Goal: Task Accomplishment & Management: Complete application form

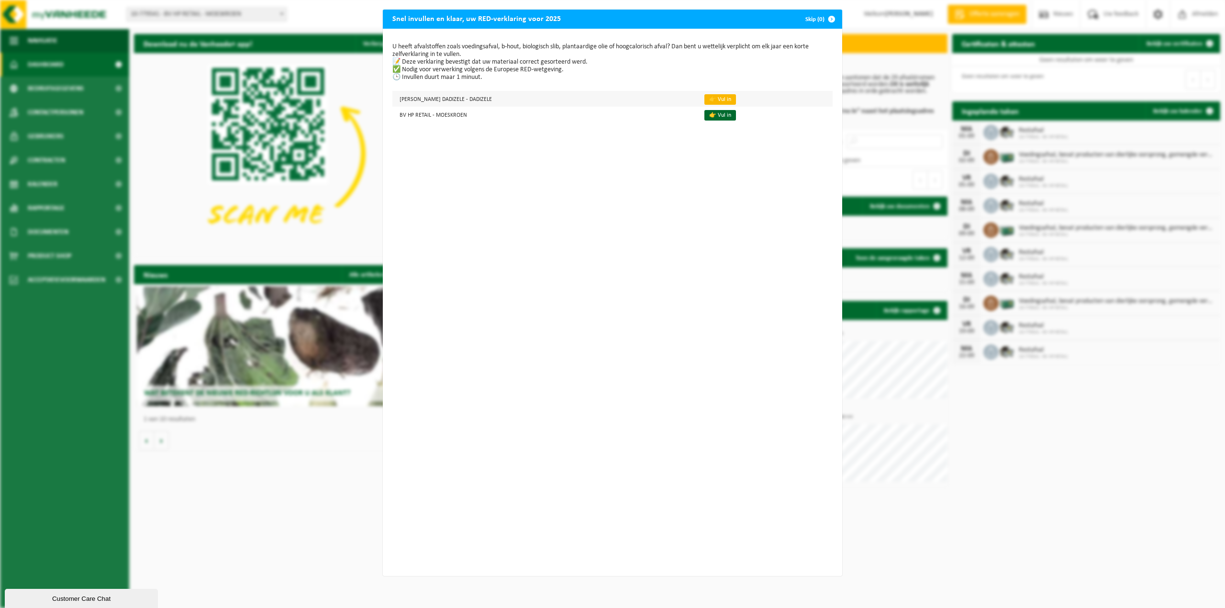
click at [717, 98] on link "👉 Vul in" at bounding box center [720, 99] width 32 height 11
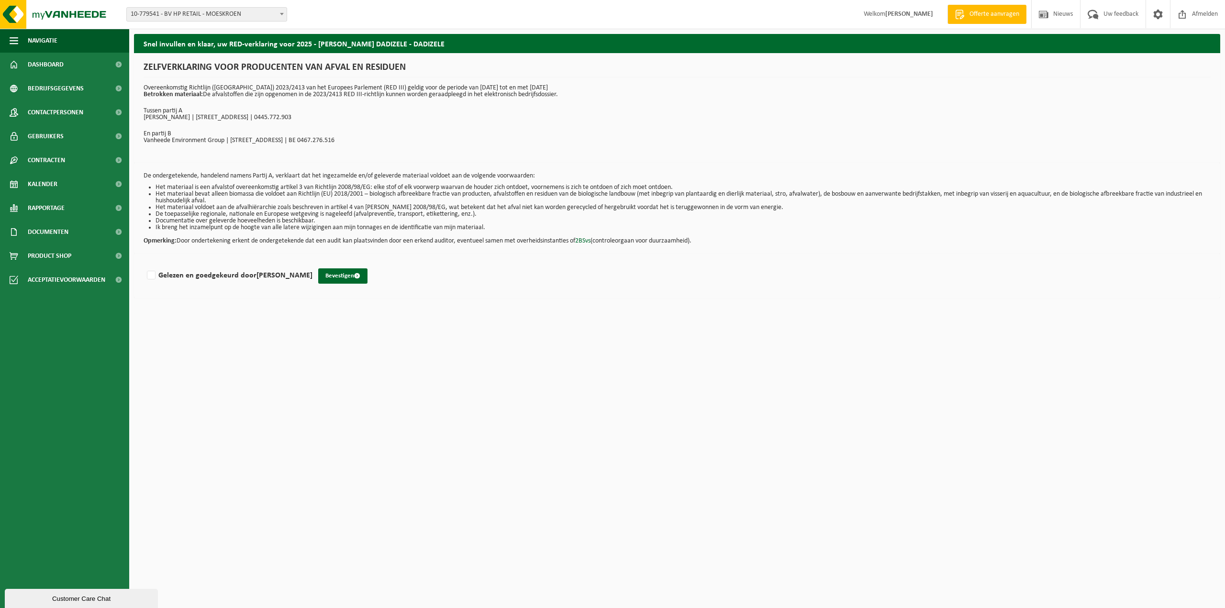
click at [149, 285] on div "Gelezen en goedgekeurd door ELIEN DEVLIES Bevestigen" at bounding box center [677, 276] width 1086 height 44
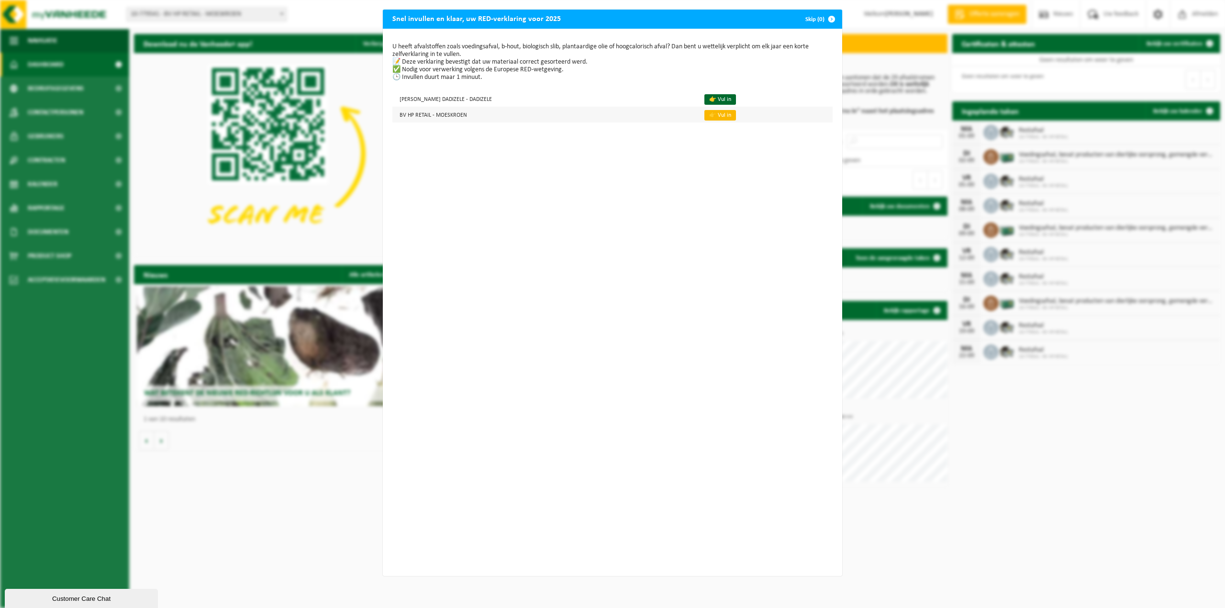
click at [720, 115] on link "👉 Vul in" at bounding box center [720, 115] width 32 height 11
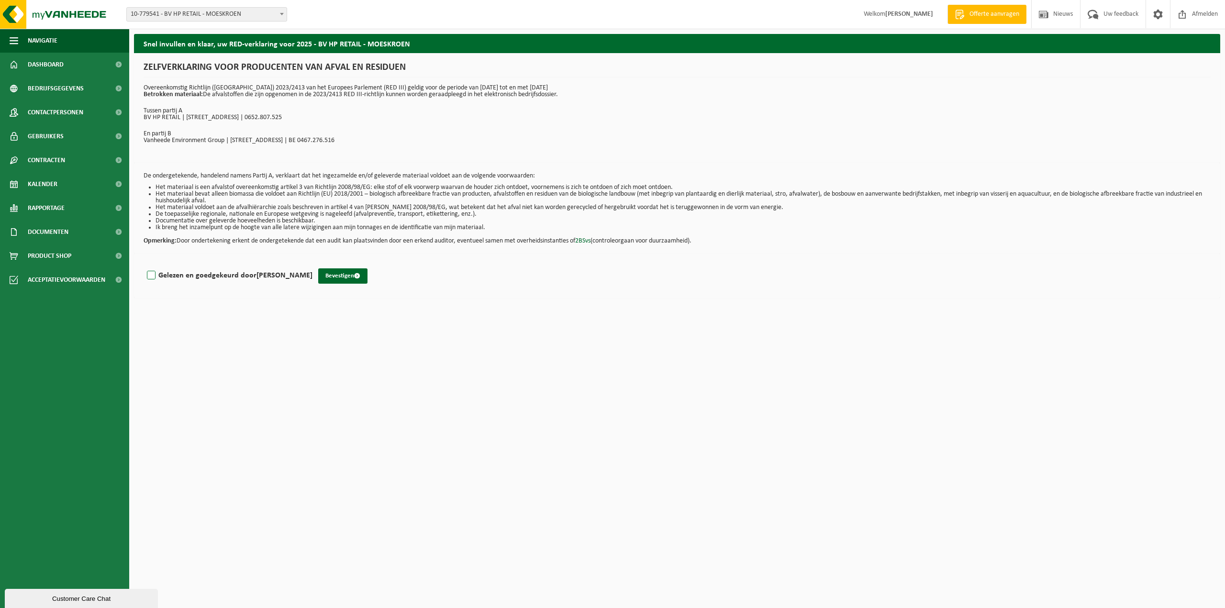
click at [155, 280] on label "Gelezen en goedgekeurd door ELIEN DEVLIES" at bounding box center [228, 275] width 167 height 14
click at [312, 264] on input "Gelezen en goedgekeurd door ELIEN DEVLIES" at bounding box center [312, 263] width 0 height 0
checkbox input "true"
click at [325, 277] on button "Bevestigen" at bounding box center [342, 275] width 49 height 15
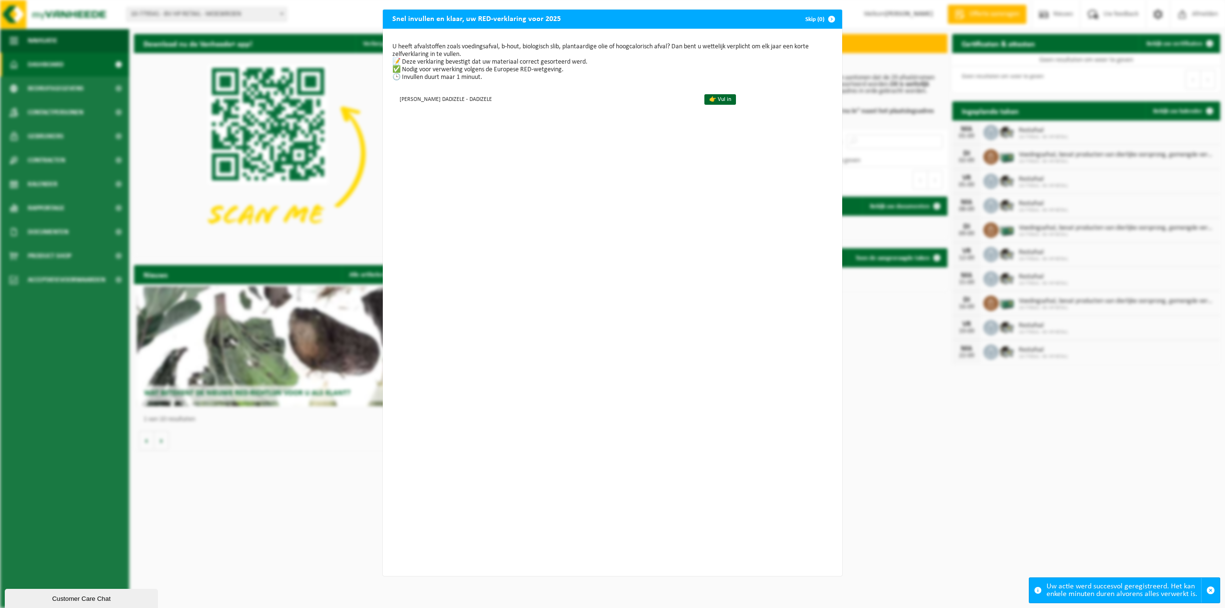
click at [824, 16] on span "button" at bounding box center [831, 19] width 19 height 19
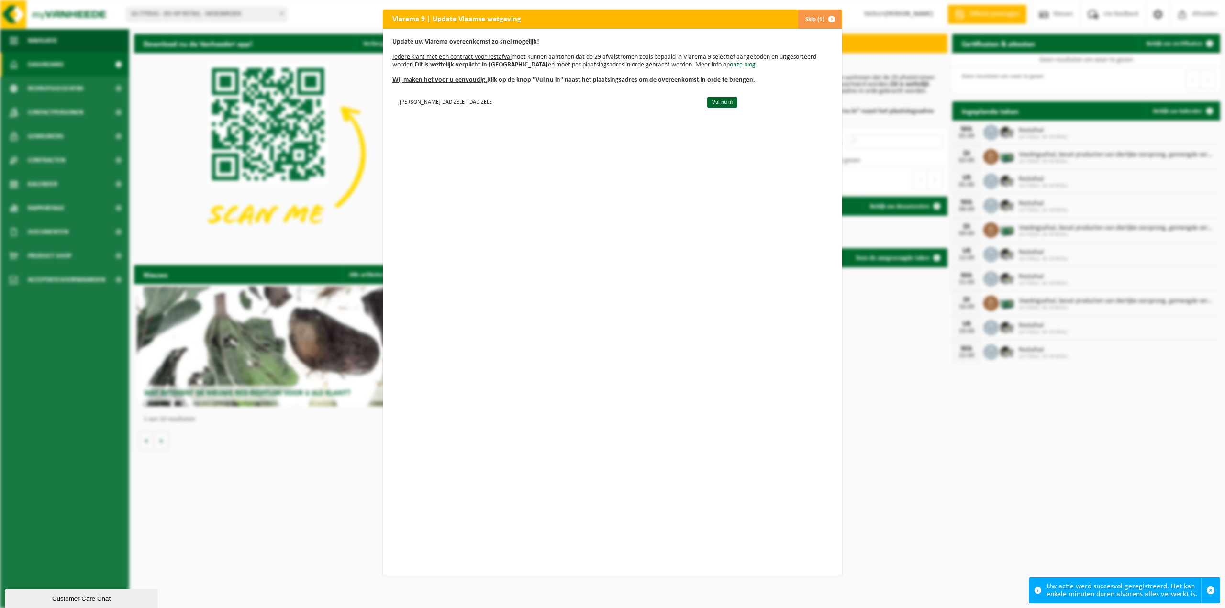
click at [822, 13] on span "button" at bounding box center [831, 19] width 19 height 19
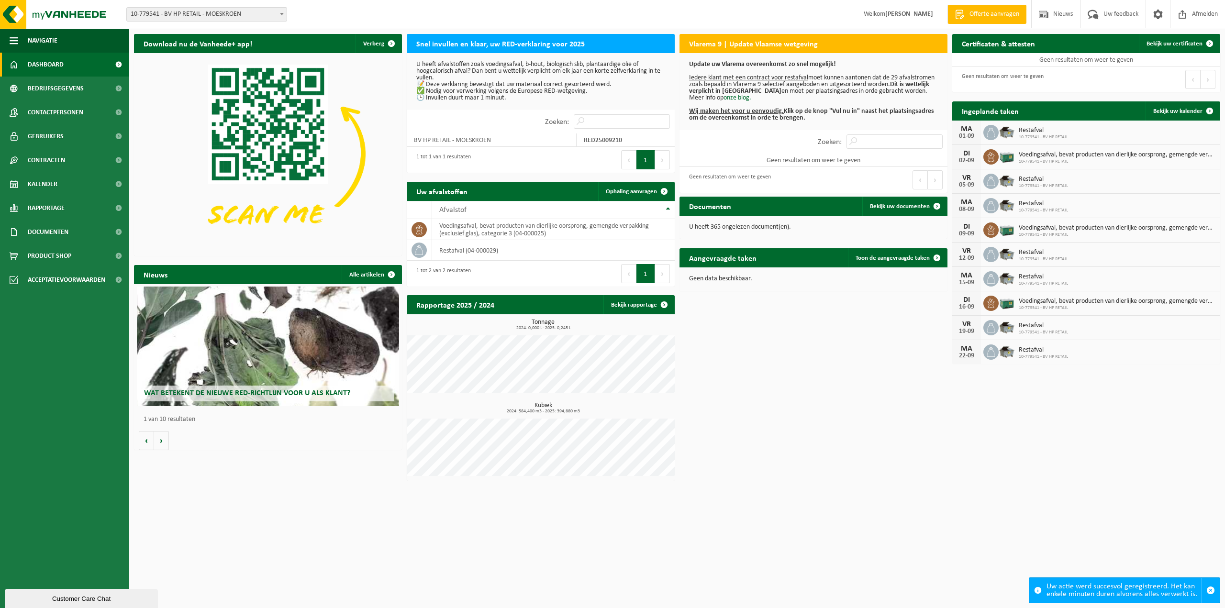
click at [275, 12] on span "10-779541 - BV HP RETAIL - MOESKROEN" at bounding box center [207, 14] width 160 height 13
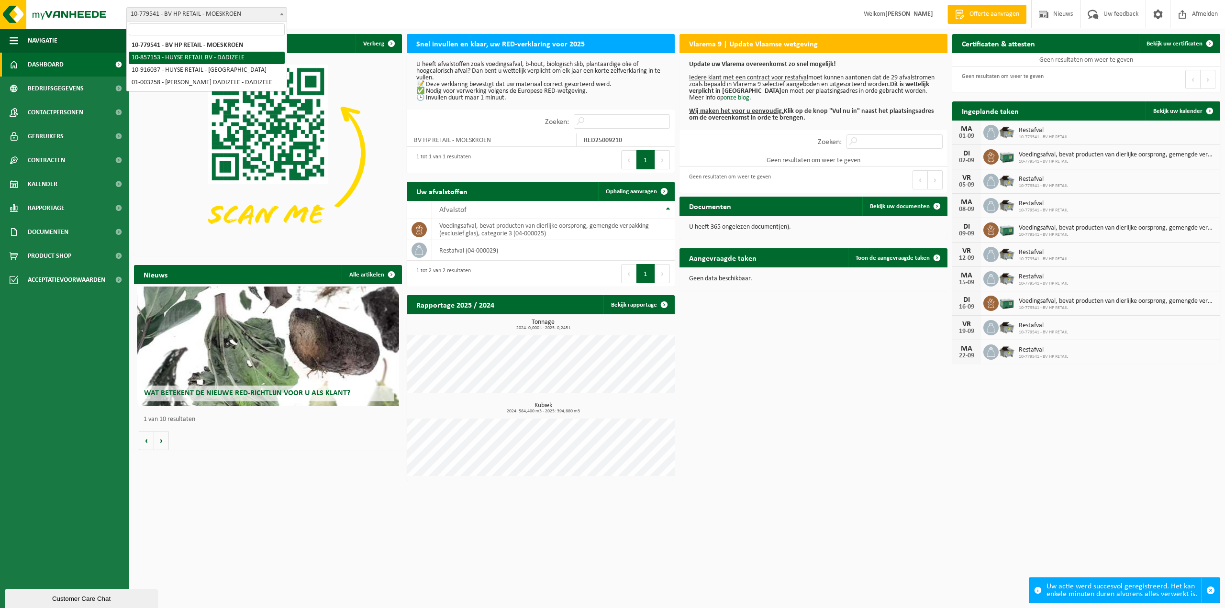
select select "98885"
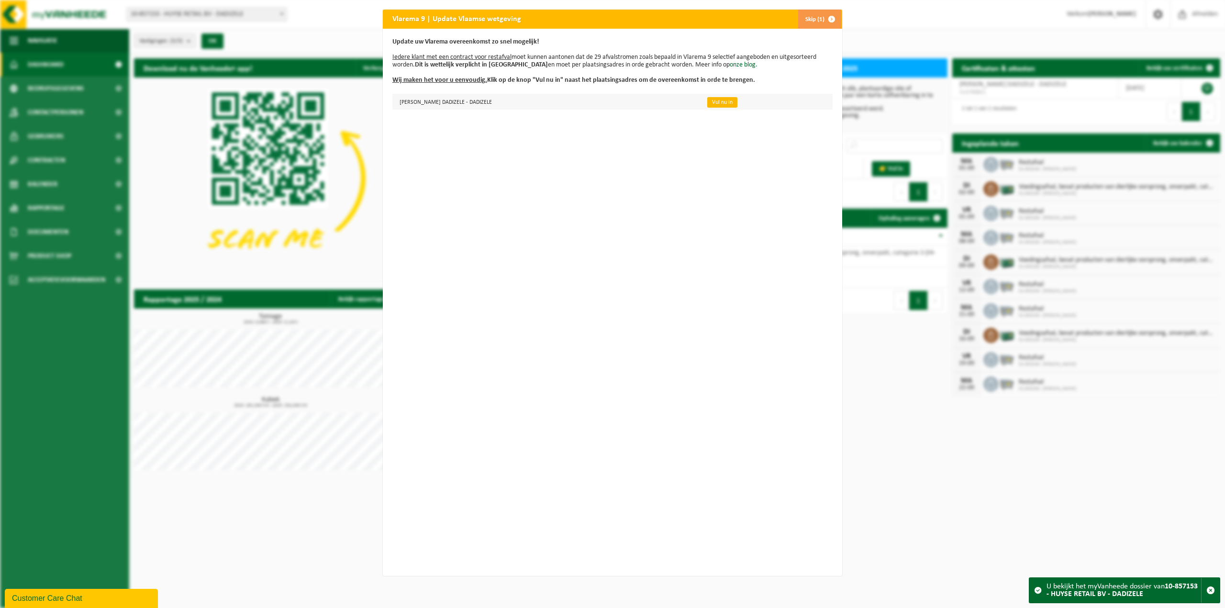
click at [719, 102] on link "Vul nu in" at bounding box center [722, 102] width 30 height 11
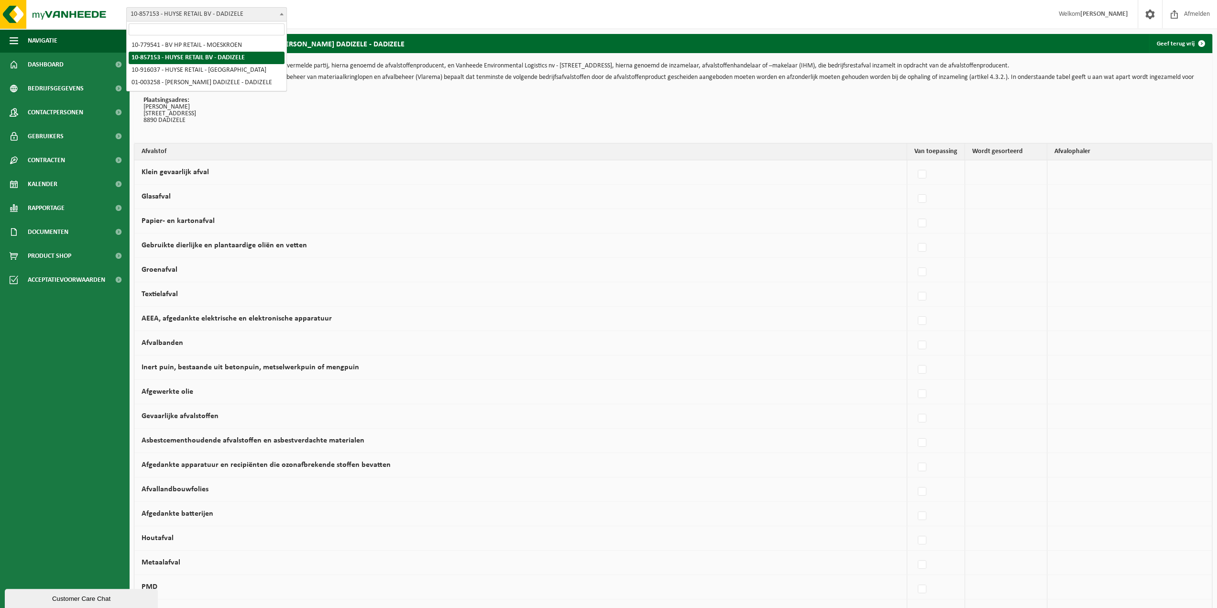
click at [282, 18] on span at bounding box center [282, 14] width 10 height 12
select select "127284"
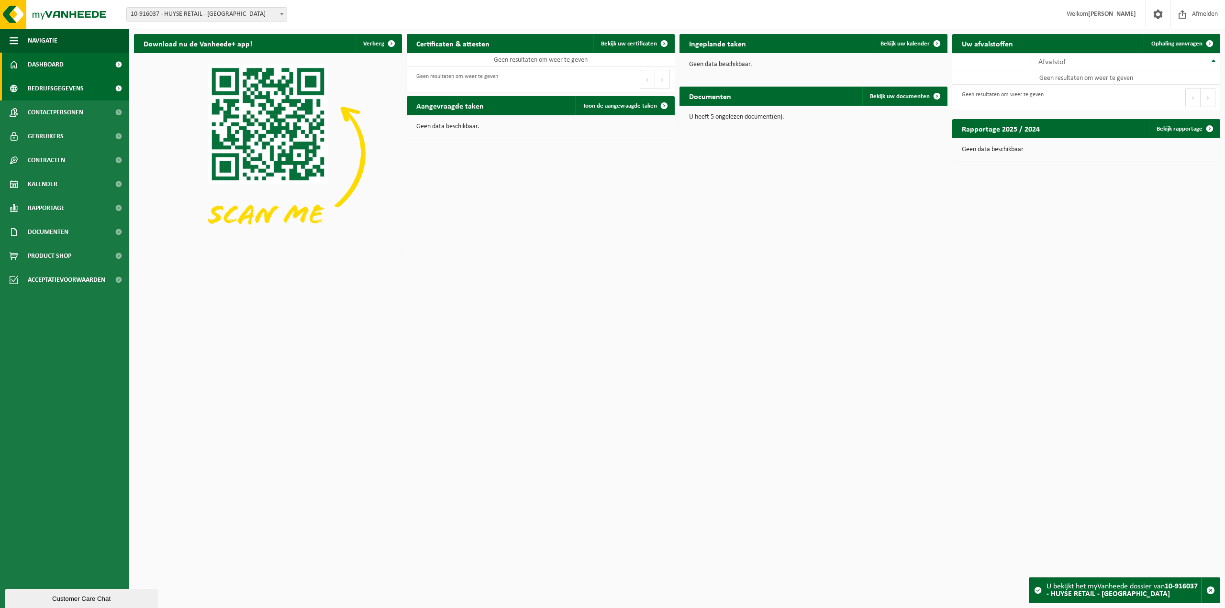
click at [82, 89] on span "Bedrijfsgegevens" at bounding box center [56, 89] width 56 height 24
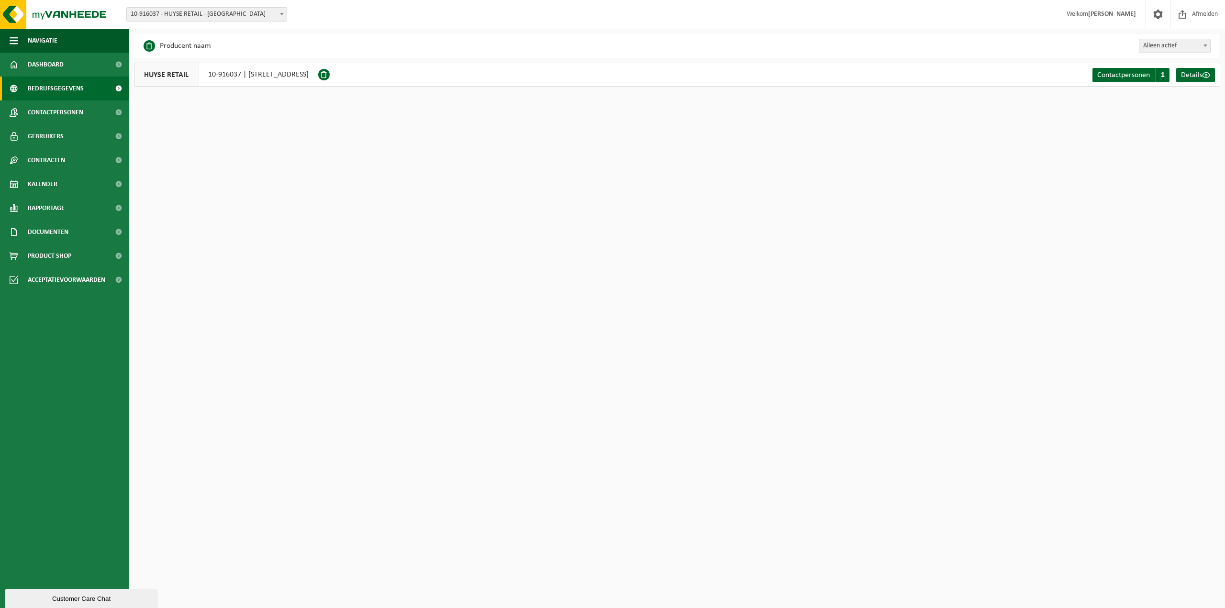
click at [266, 184] on html "Vestiging: 10-779541 - BV HP RETAIL - MOESKROEN 10-857153 - HUYSE RETAIL BV - D…" at bounding box center [612, 304] width 1225 height 608
click at [510, 209] on html "Vestiging: 10-779541 - BV HP RETAIL - MOESKROEN 10-857153 - HUYSE RETAIL BV - D…" at bounding box center [612, 304] width 1225 height 608
click at [282, 21] on span "10-916037 - HUYSE RETAIL - [GEOGRAPHIC_DATA]" at bounding box center [206, 14] width 161 height 14
select select "18407"
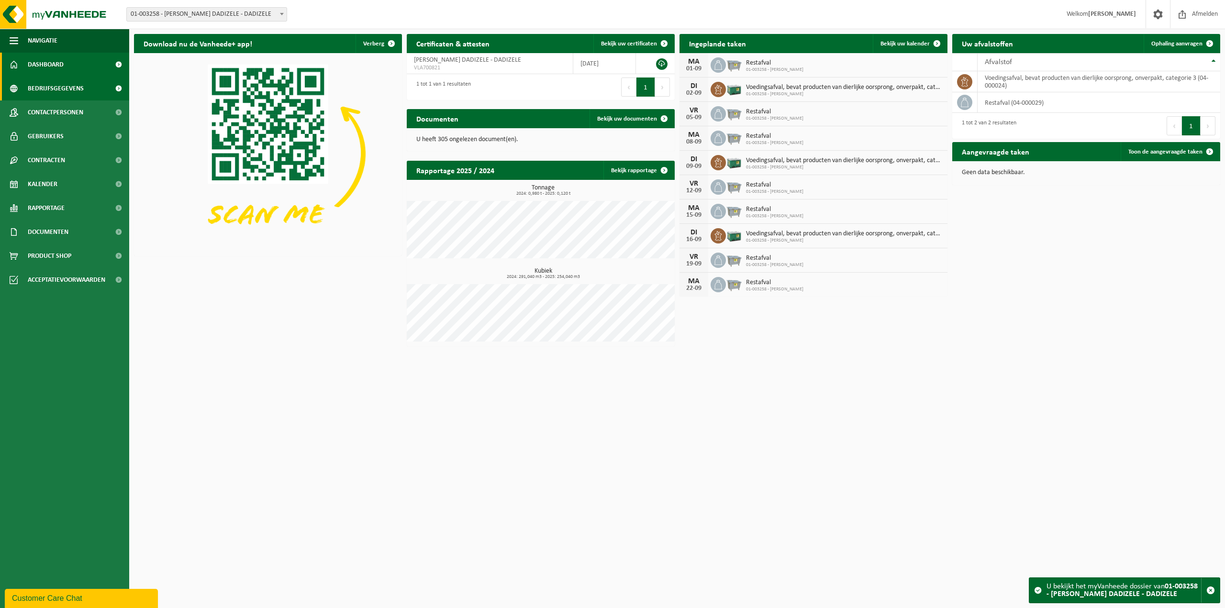
click at [66, 86] on span "Bedrijfsgegevens" at bounding box center [56, 89] width 56 height 24
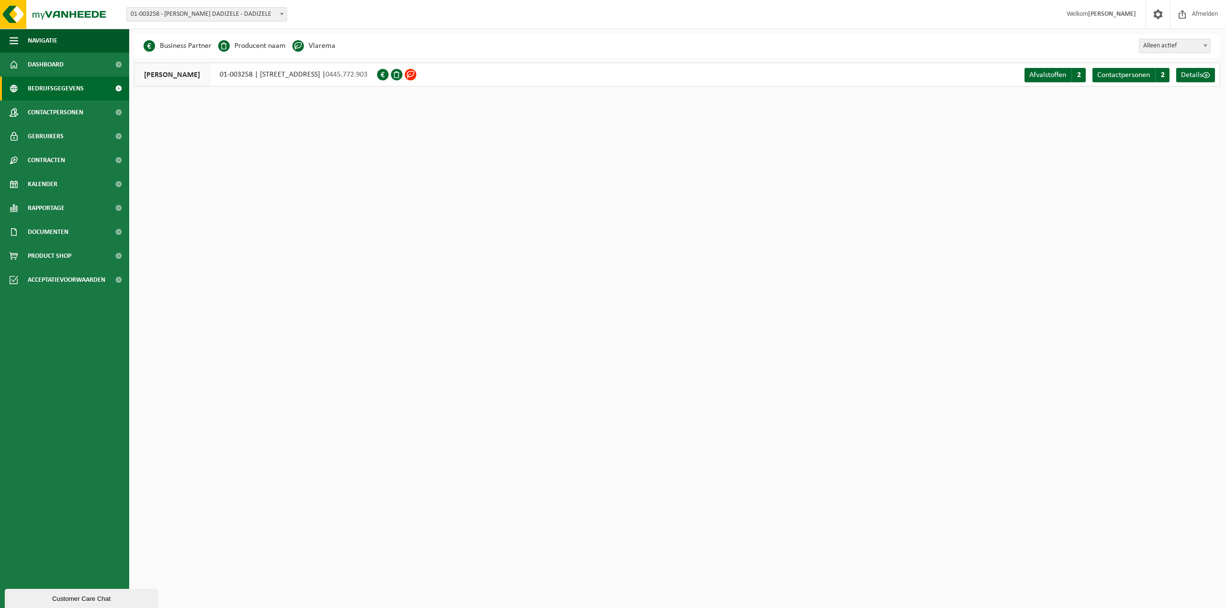
click at [311, 386] on html "Vestiging: 10-779541 - BV HP RETAIL - MOESKROEN 10-857153 - HUYSE RETAIL BV - D…" at bounding box center [612, 304] width 1225 height 608
click at [248, 14] on span "01-003258 - [PERSON_NAME] DADIZELE - DADIZELE" at bounding box center [207, 14] width 160 height 13
select select "98885"
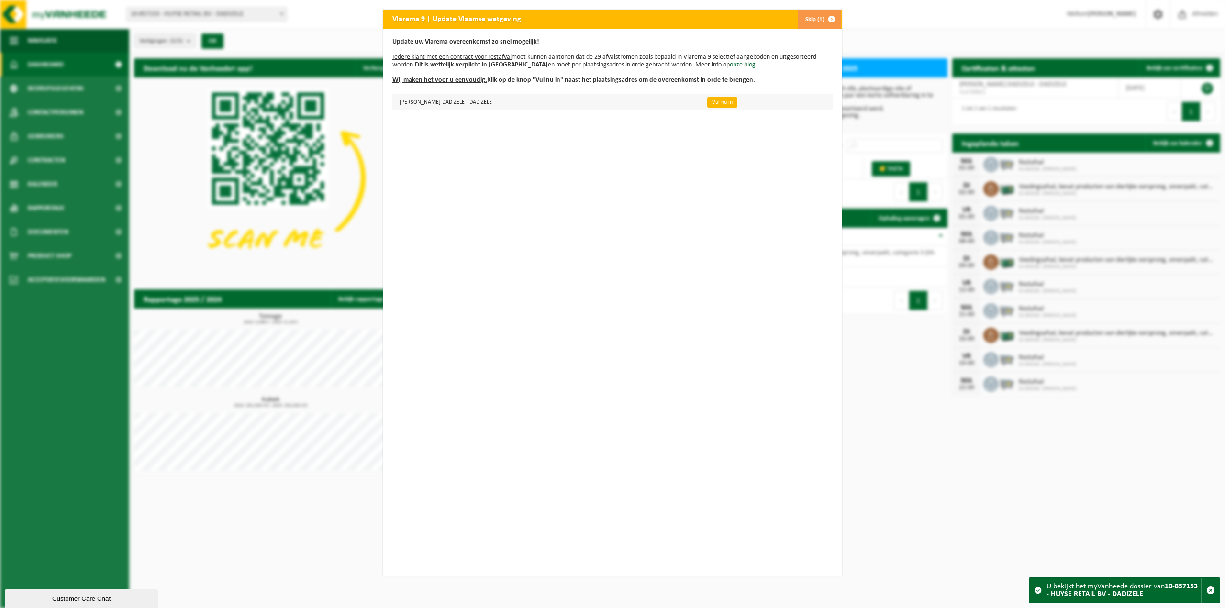
click at [714, 104] on link "Vul nu in" at bounding box center [722, 102] width 30 height 11
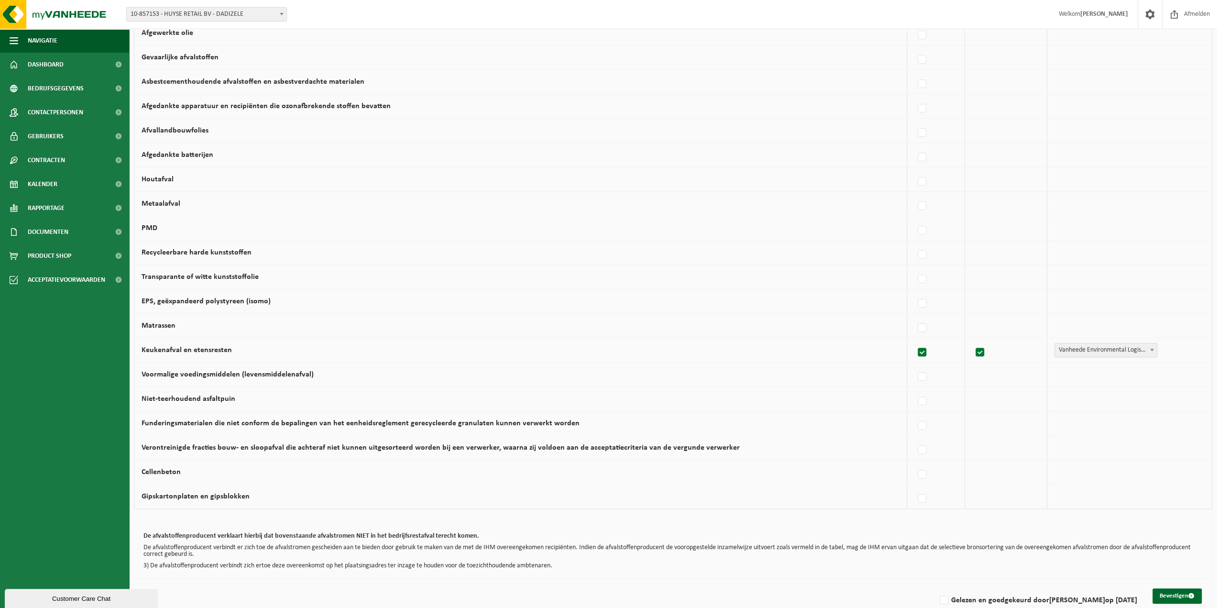
scroll to position [372, 0]
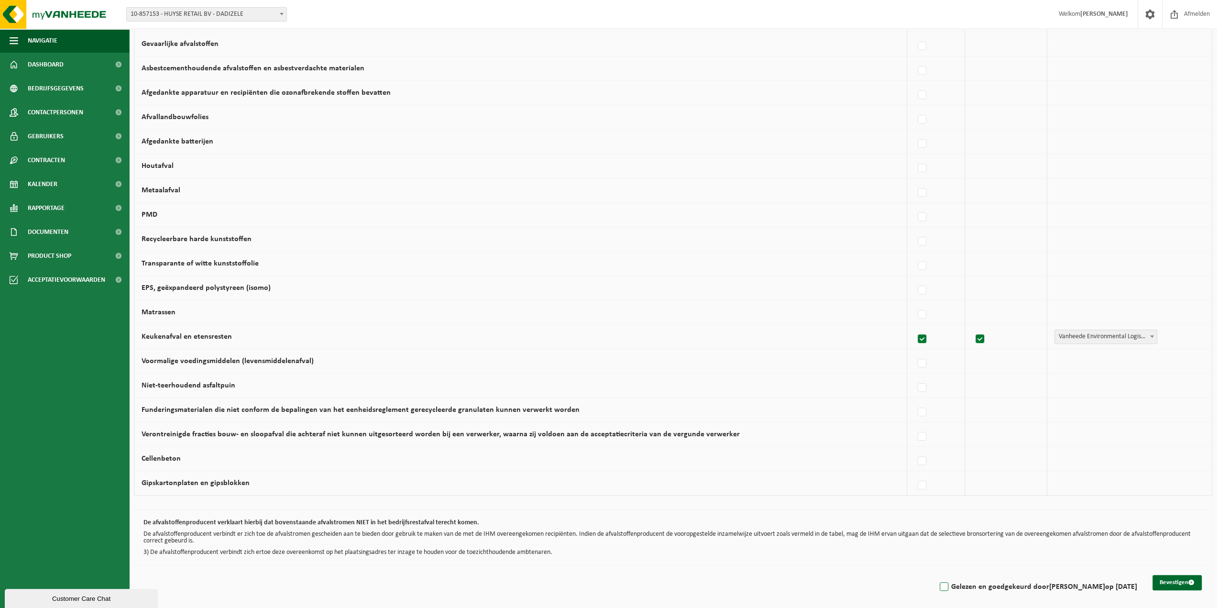
click at [948, 580] on label "Gelezen en goedgekeurd door ELIEN DEVLIES op 01/09/25" at bounding box center [1037, 587] width 199 height 14
click at [937, 575] on input "Gelezen en goedgekeurd door ELIEN DEVLIES op 01/09/25" at bounding box center [936, 574] width 0 height 0
checkbox input "true"
click at [1176, 580] on button "Bevestigen" at bounding box center [1177, 582] width 49 height 15
